Goal: Task Accomplishment & Management: Complete application form

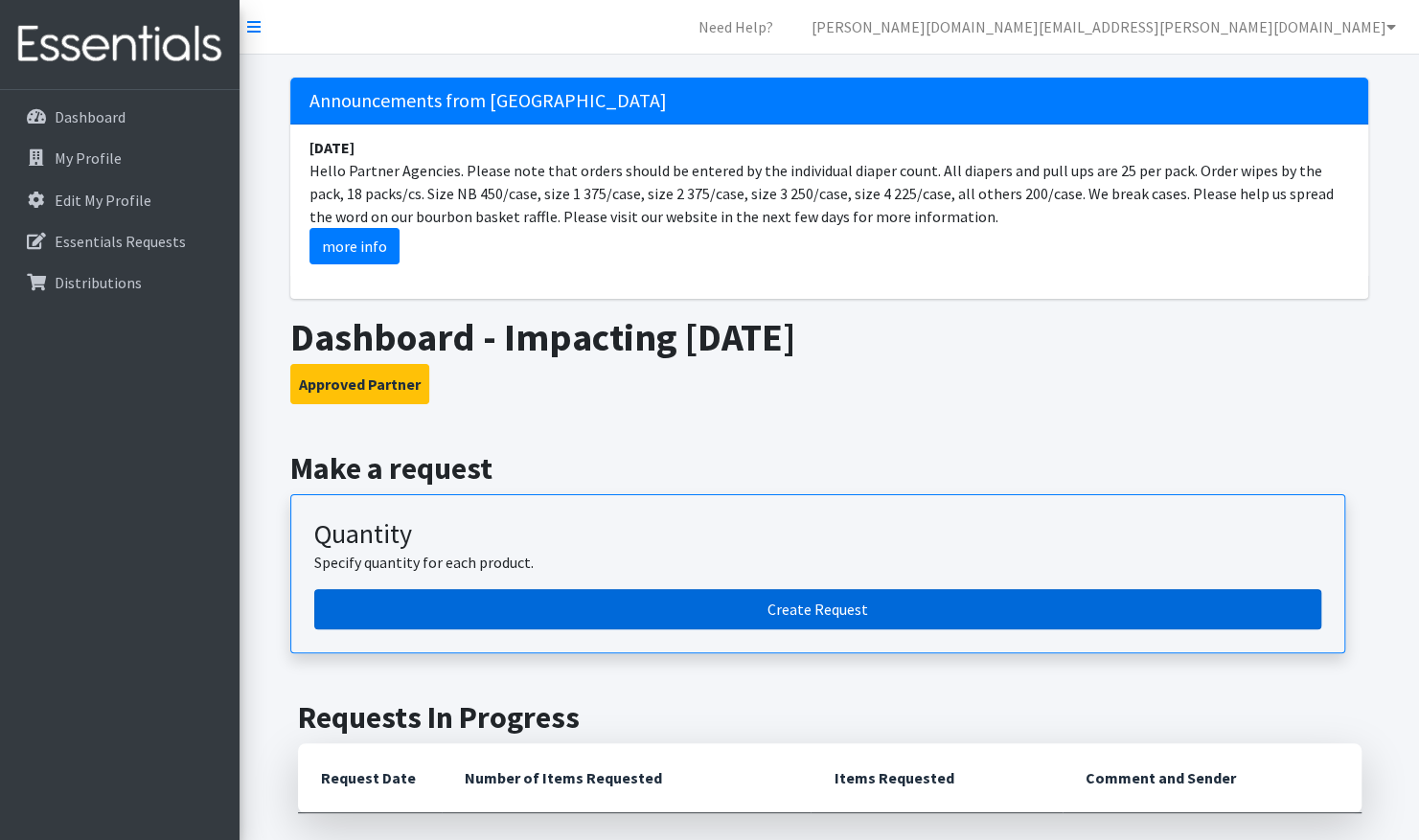
click at [593, 606] on link "Create Request" at bounding box center [817, 610] width 1007 height 40
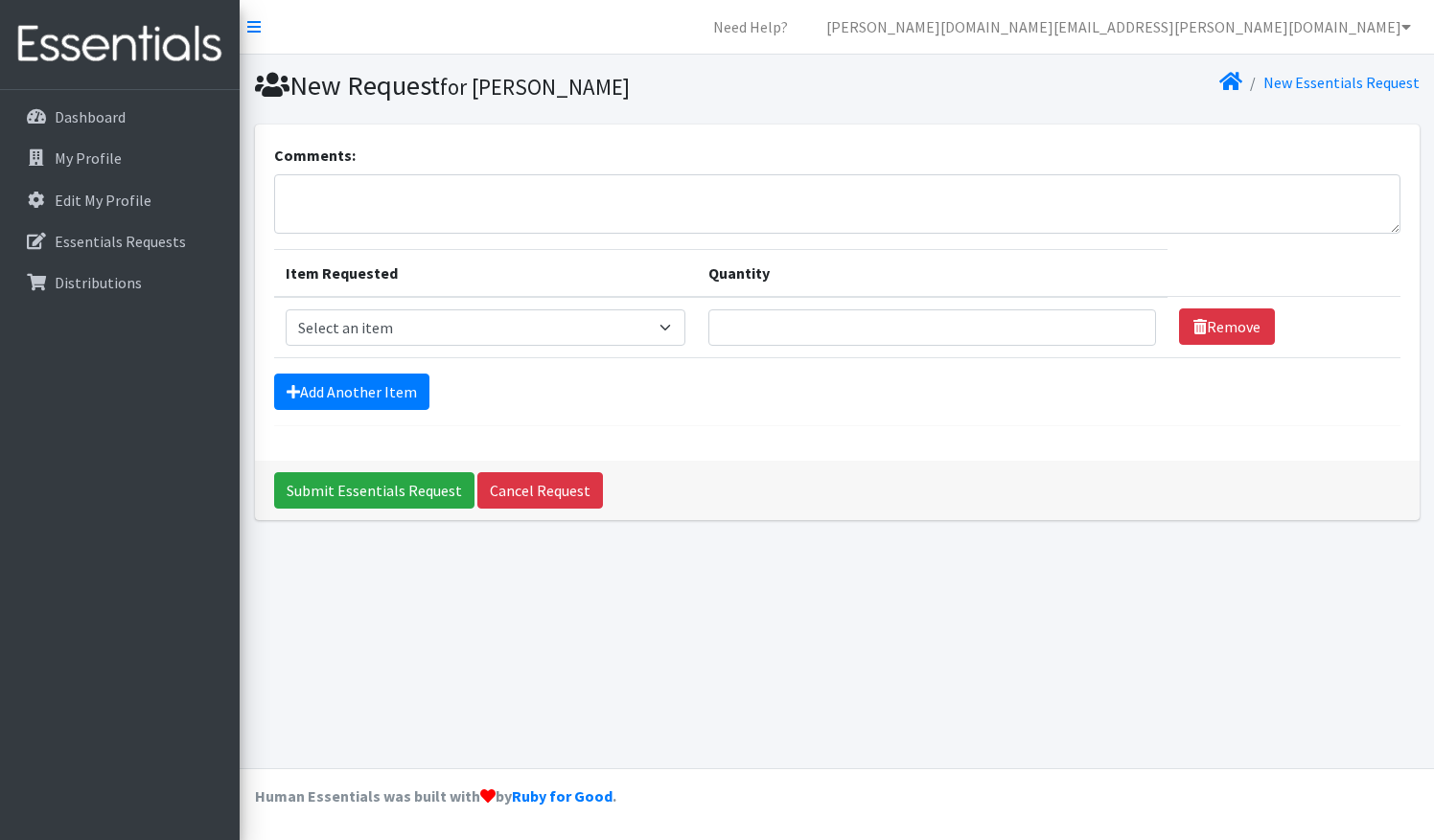
click at [255, 11] on nav "Need Help? [PERSON_NAME][DOMAIN_NAME][EMAIL_ADDRESS][PERSON_NAME][DOMAIN_NAME] …" at bounding box center [838, 27] width 1195 height 55
click at [251, 14] on nav "Need Help? [PERSON_NAME][DOMAIN_NAME][EMAIL_ADDRESS][PERSON_NAME][DOMAIN_NAME] …" at bounding box center [838, 27] width 1195 height 55
click at [251, 21] on icon at bounding box center [255, 27] width 13 height 15
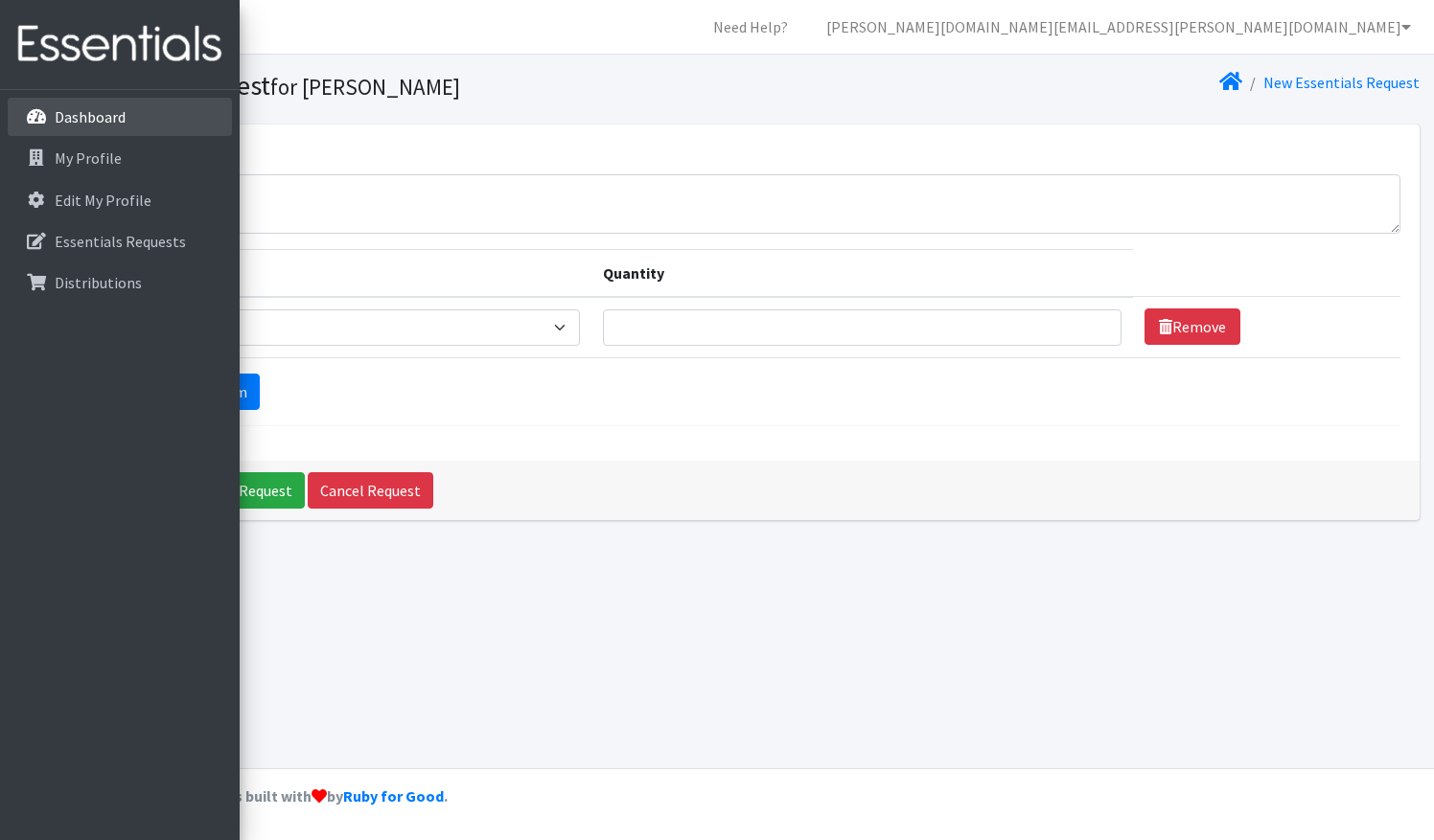
click at [55, 121] on p "Dashboard" at bounding box center [55, 117] width 0 height 23
